Goal: Transaction & Acquisition: Purchase product/service

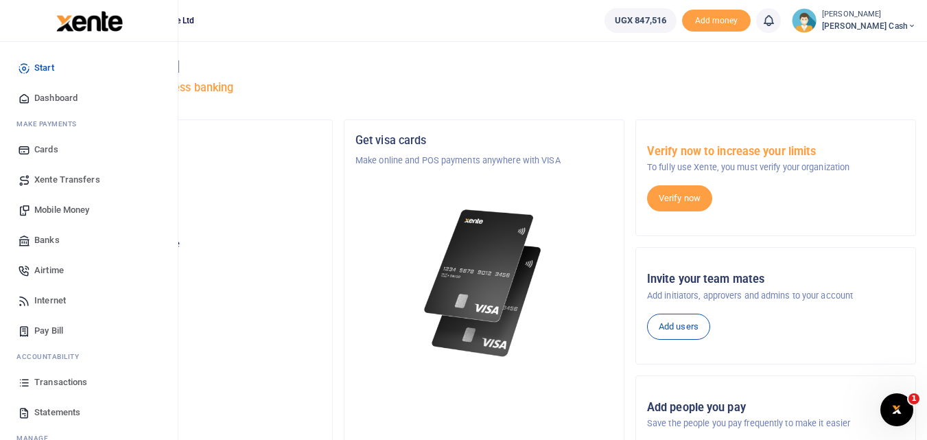
click at [64, 200] on link "Mobile Money" at bounding box center [89, 210] width 156 height 30
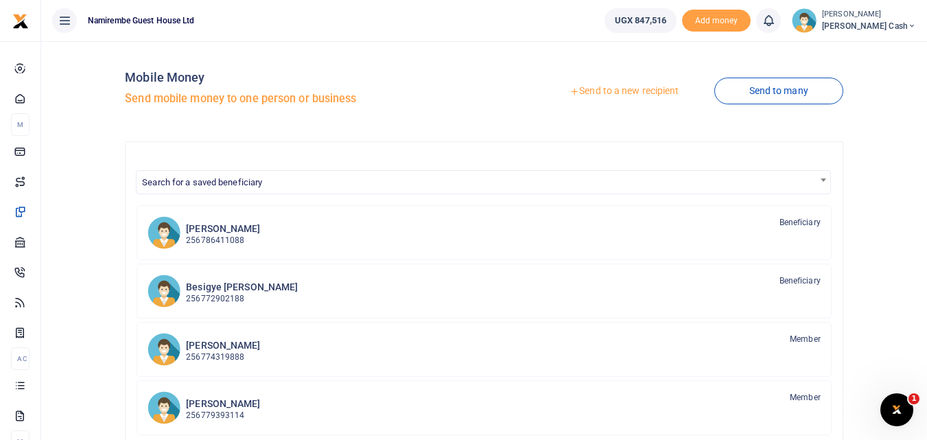
click at [628, 90] on link "Send to a new recipient" at bounding box center [623, 91] width 179 height 25
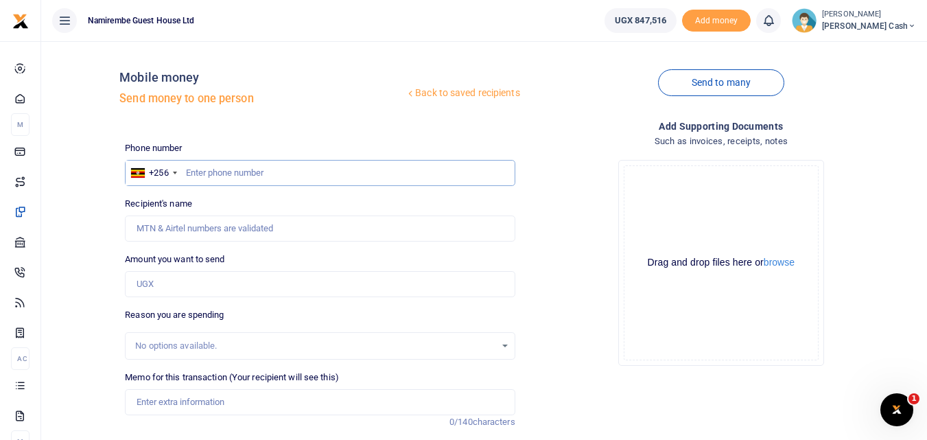
click at [182, 176] on input "text" at bounding box center [320, 173] width 390 height 26
type input "0784770741"
type input "Gorreti Mary Negohe"
type input "0784770741"
click at [163, 285] on input "Amount you want to send" at bounding box center [320, 284] width 390 height 26
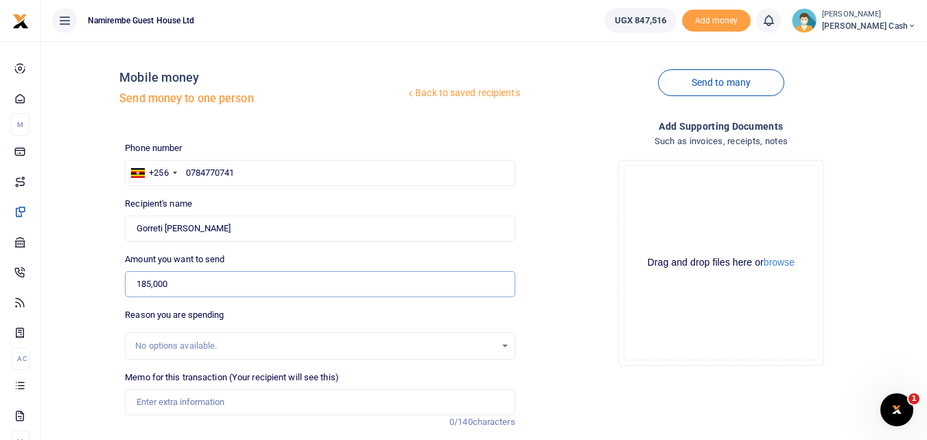
type input "185,000"
click at [153, 400] on input "Memo for this transaction (Your recipient will see this)" at bounding box center [320, 402] width 390 height 26
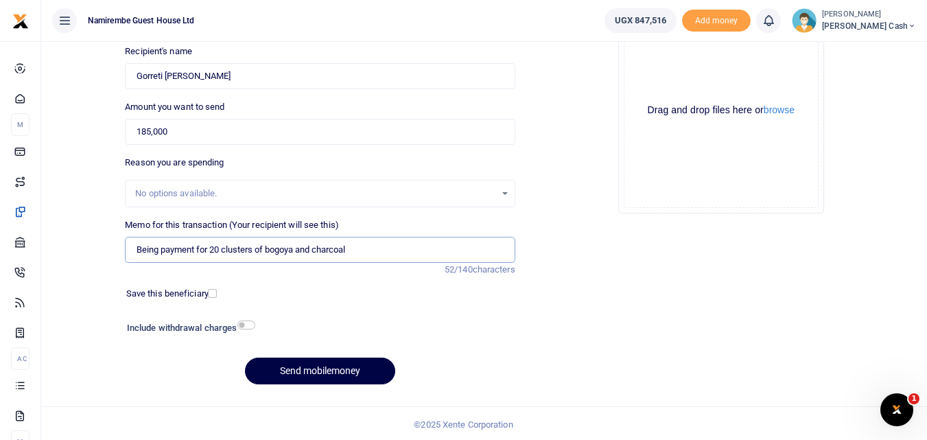
scroll to position [154, 0]
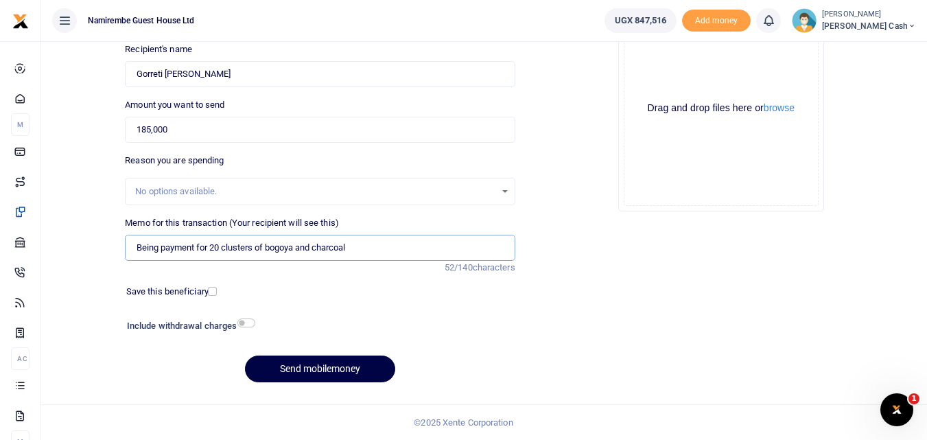
type input "Being payment for 20 clusters of bogoya and charcoal"
click at [244, 322] on input "checkbox" at bounding box center [246, 322] width 18 height 9
checkbox input "true"
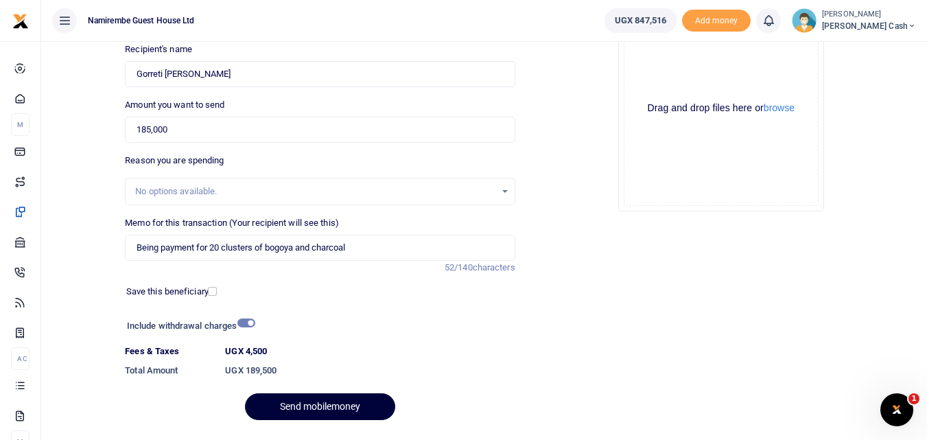
click at [326, 403] on button "Send mobilemoney" at bounding box center [320, 406] width 150 height 27
